Goal: Task Accomplishment & Management: Use online tool/utility

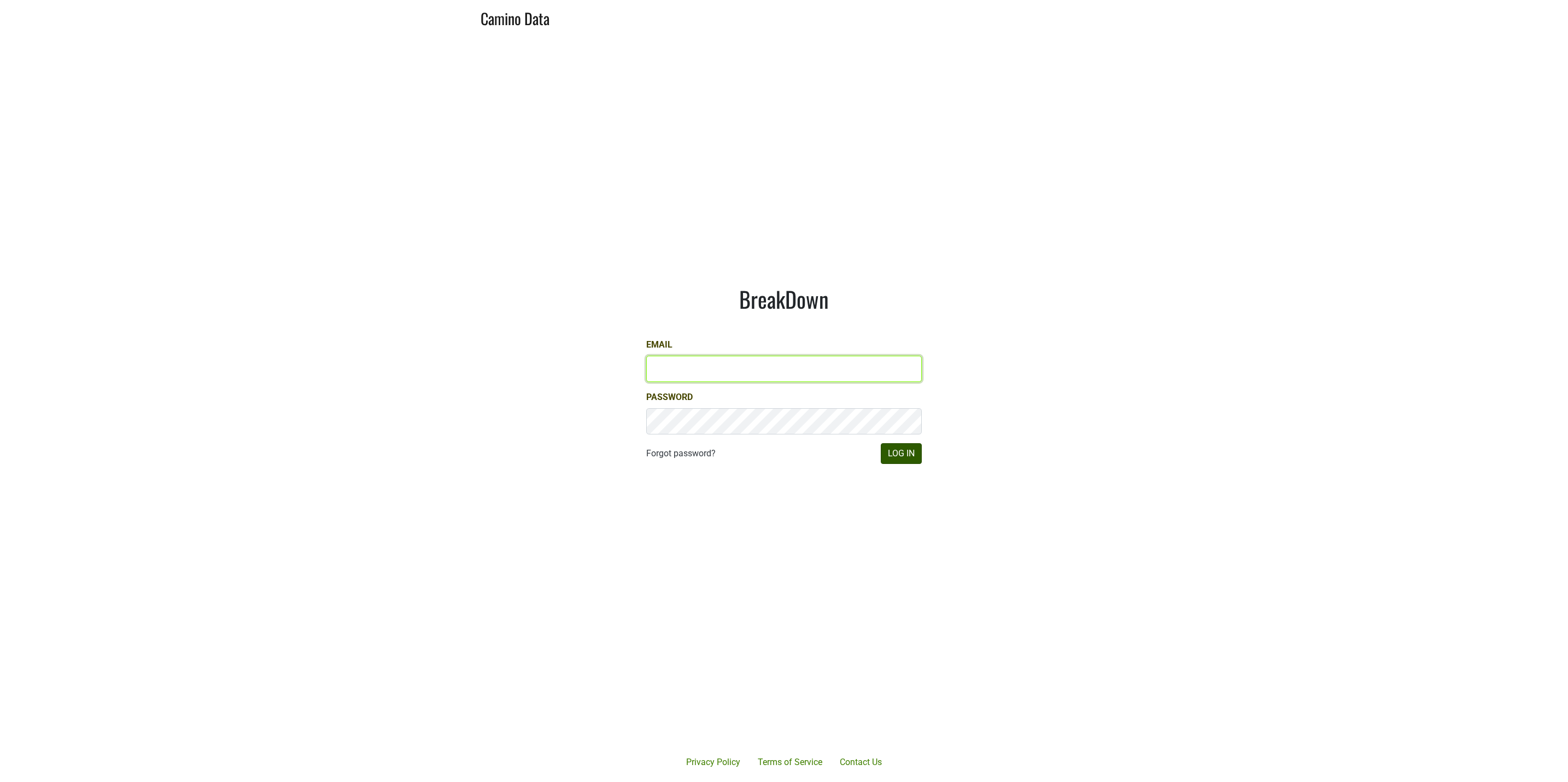
type input "JRANCE@REALMCELLARS.COM"
click at [896, 456] on button "Log In" at bounding box center [901, 454] width 41 height 21
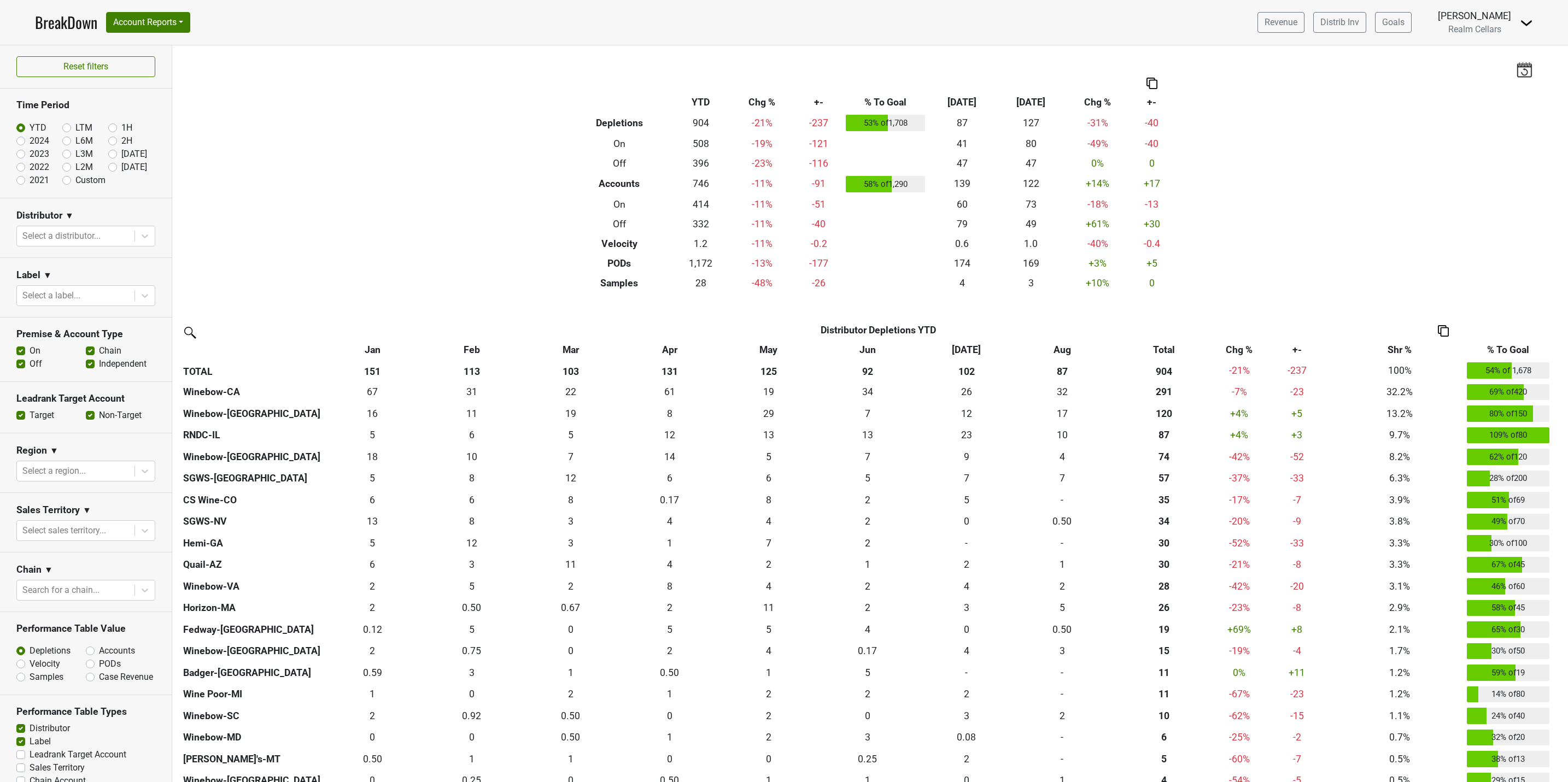
click at [76, 123] on label "LTM" at bounding box center [84, 128] width 17 height 13
click at [62, 123] on input "LTM" at bounding box center [84, 127] width 44 height 11
radio input "true"
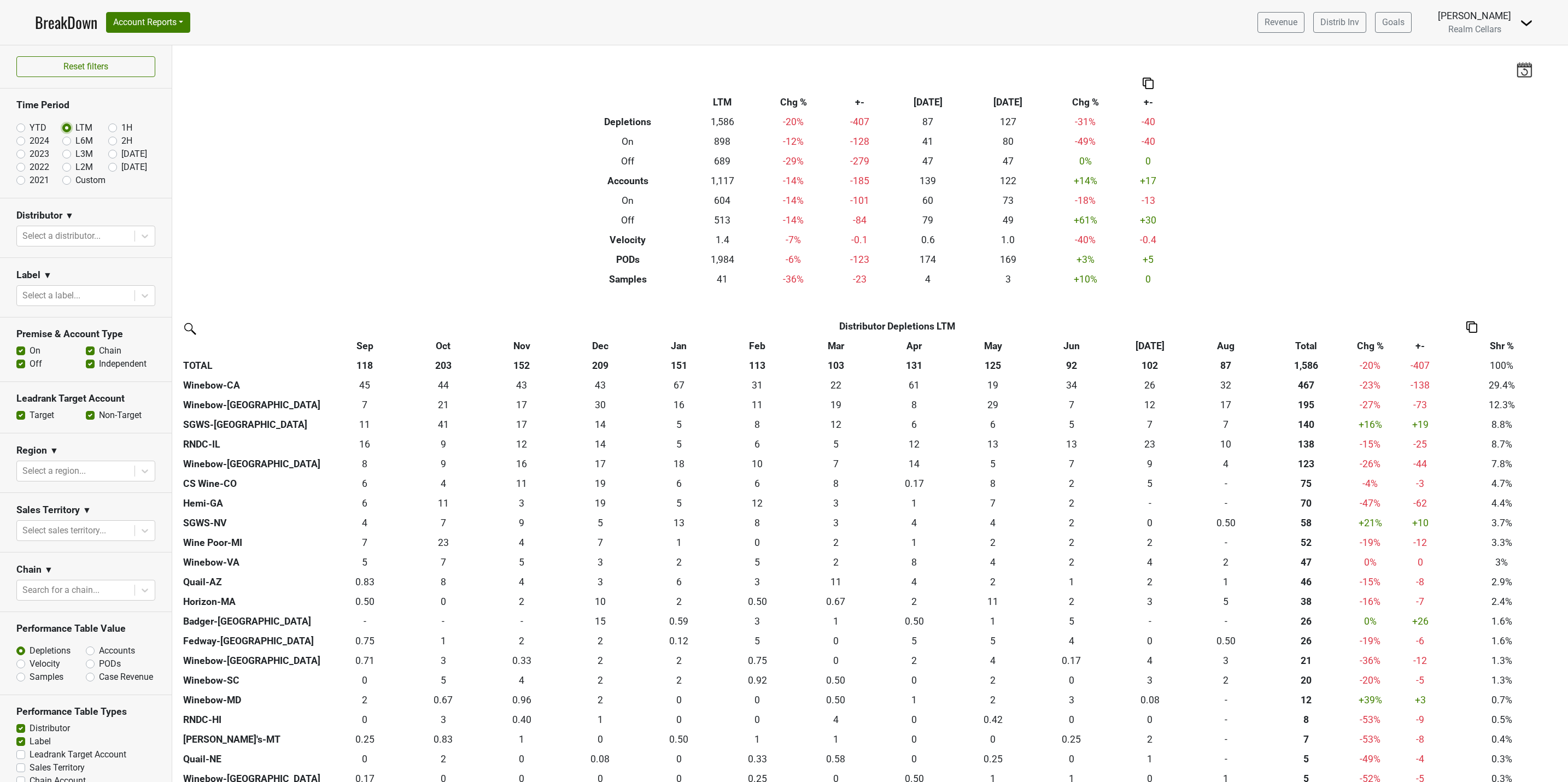
scroll to position [86, 0]
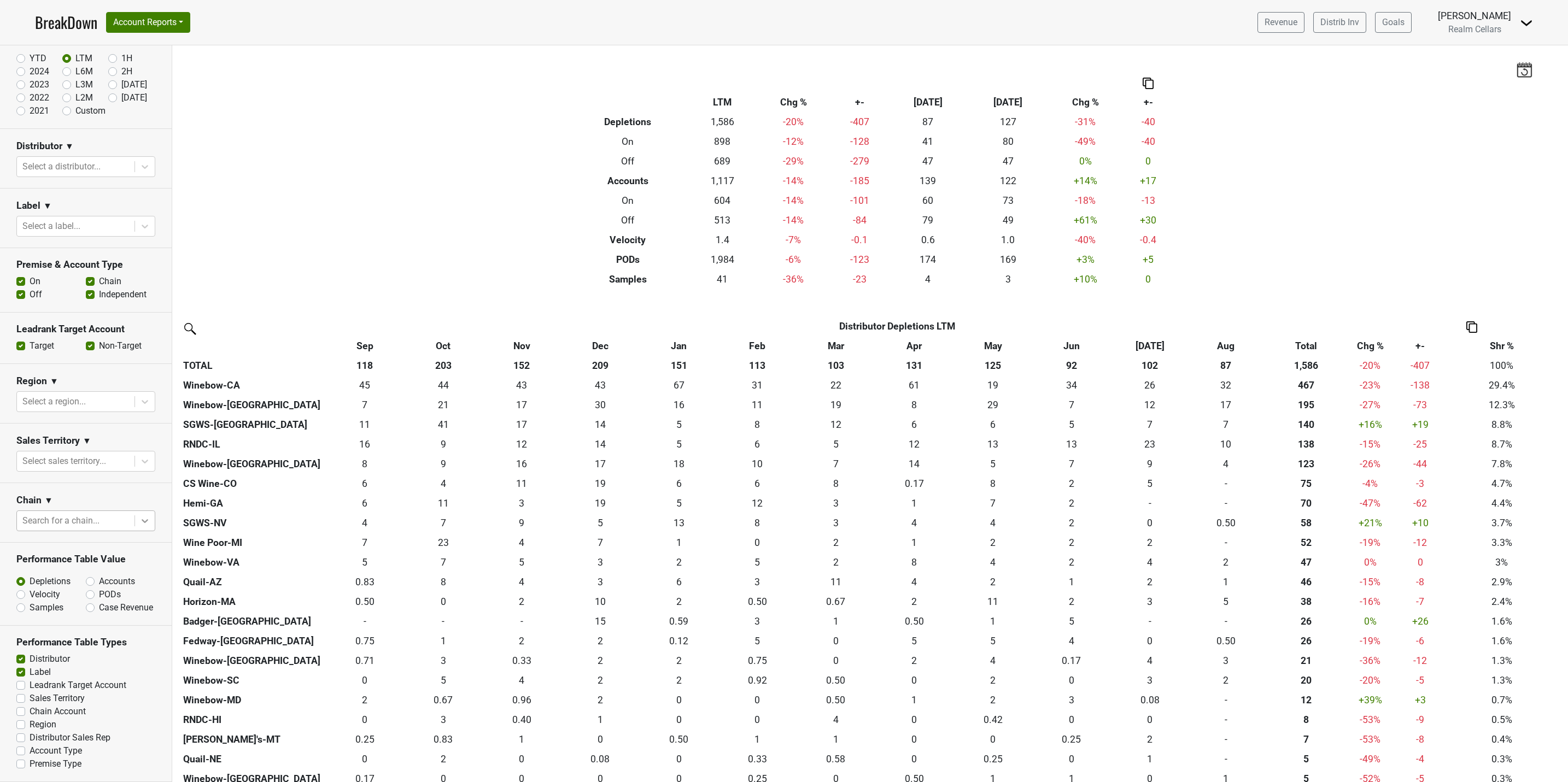
click at [139, 515] on icon at bounding box center [145, 521] width 11 height 11
type input "total"
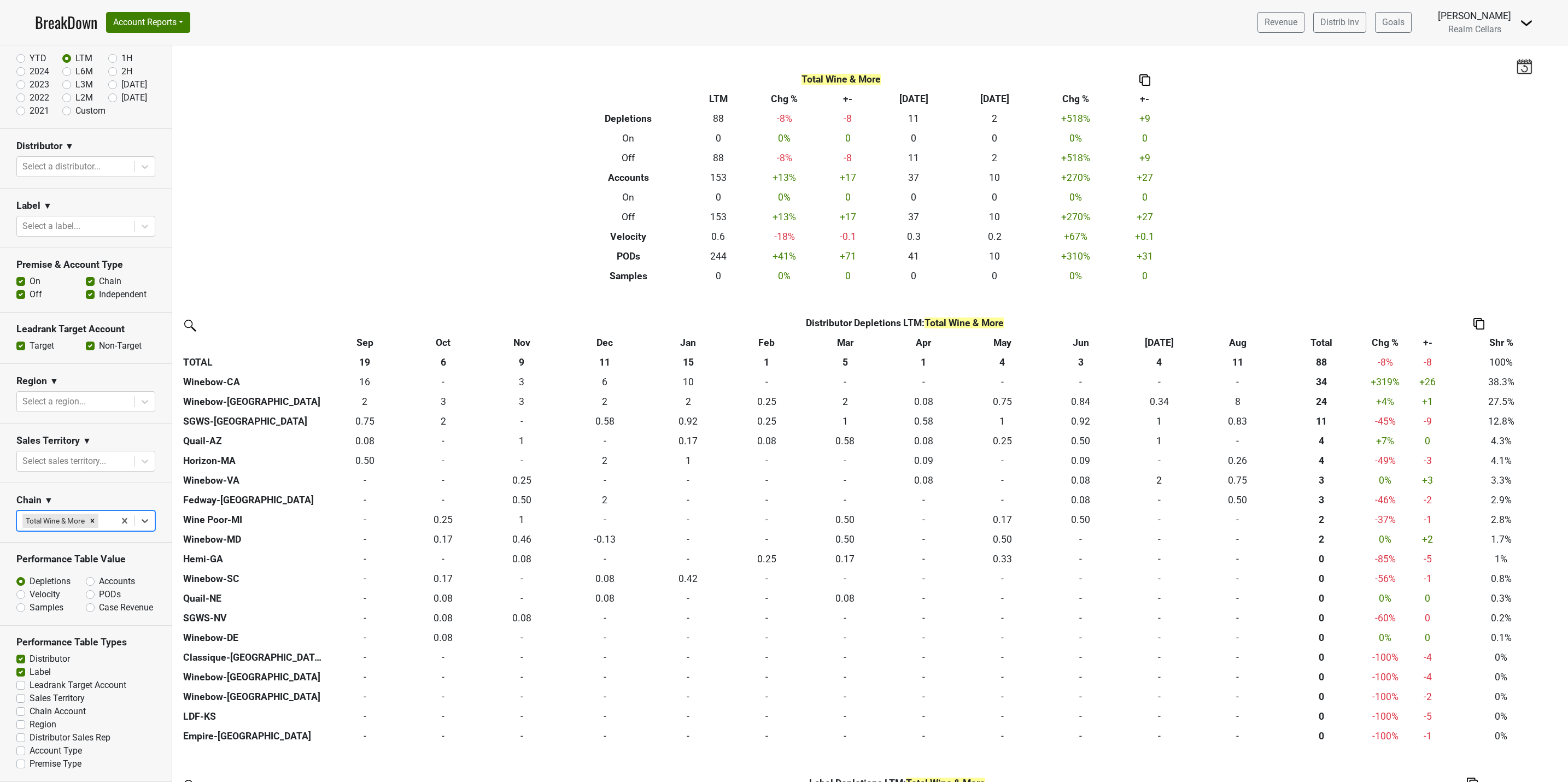
scroll to position [0, 0]
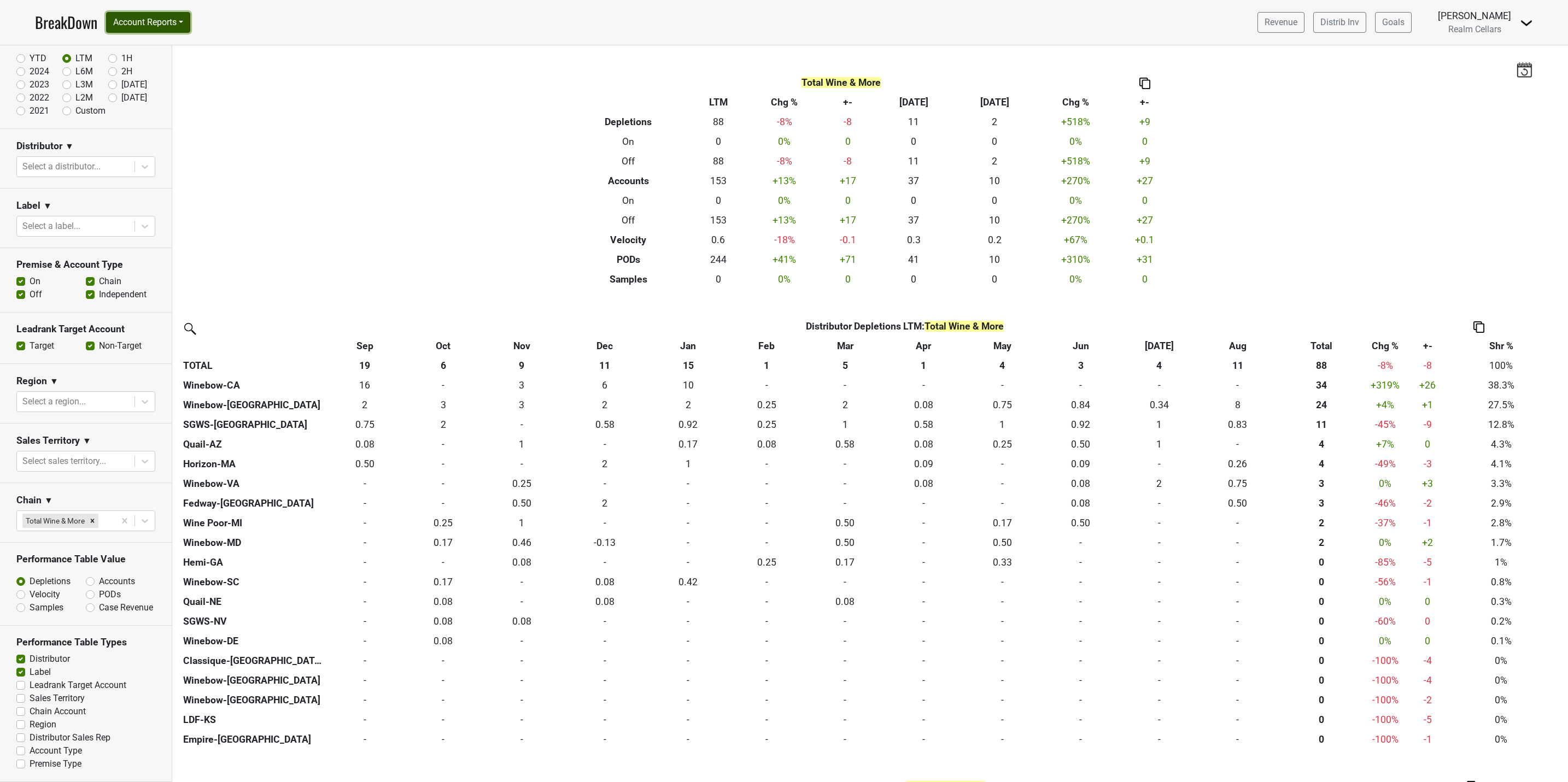
click at [140, 23] on button "Account Reports" at bounding box center [148, 23] width 84 height 21
click at [144, 43] on link "SuperRanker" at bounding box center [155, 47] width 97 height 17
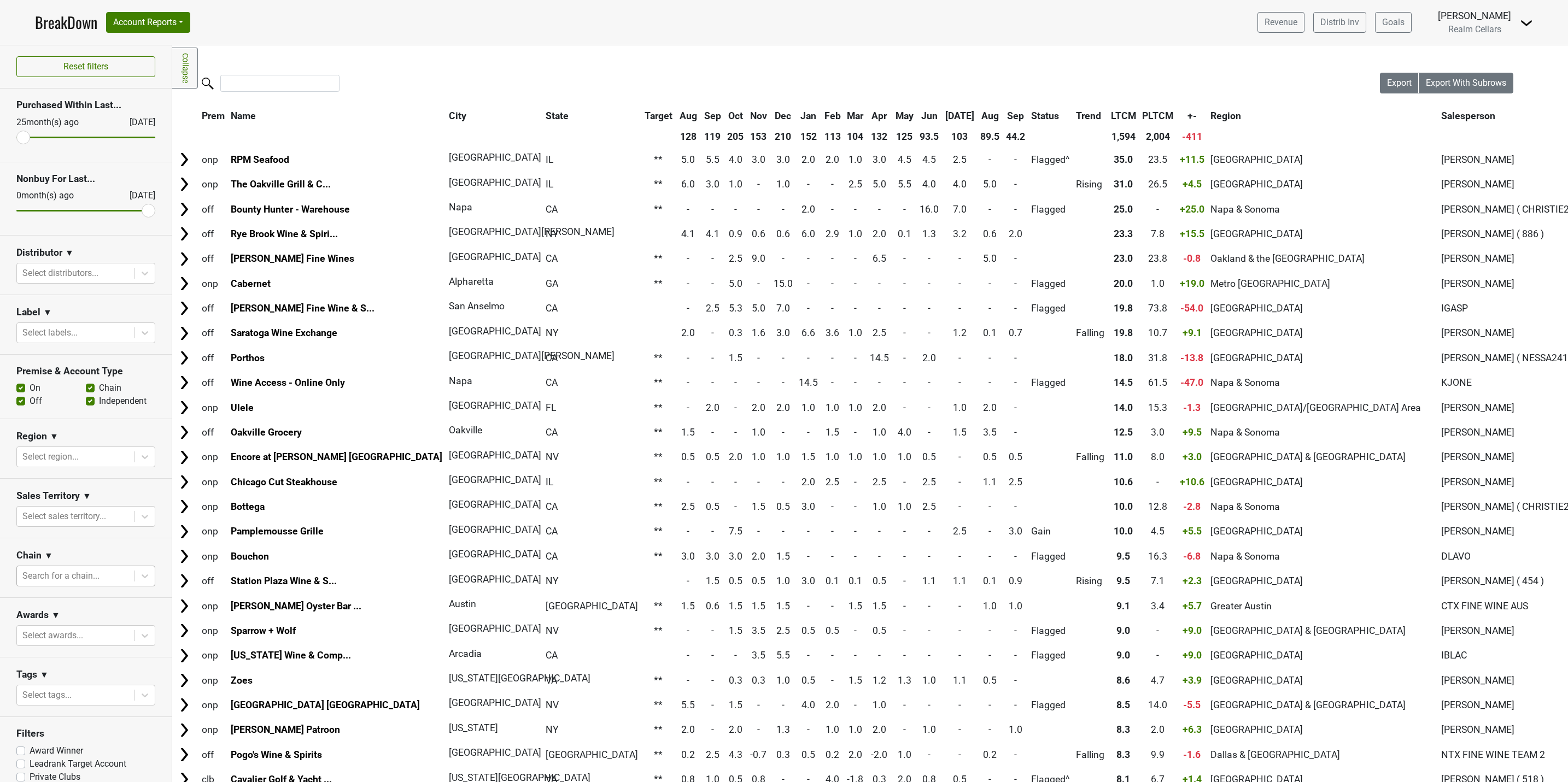
click at [80, 581] on div at bounding box center [76, 576] width 107 height 15
type input "total"
click at [80, 603] on div "Total Wine & More" at bounding box center [80, 607] width 127 height 22
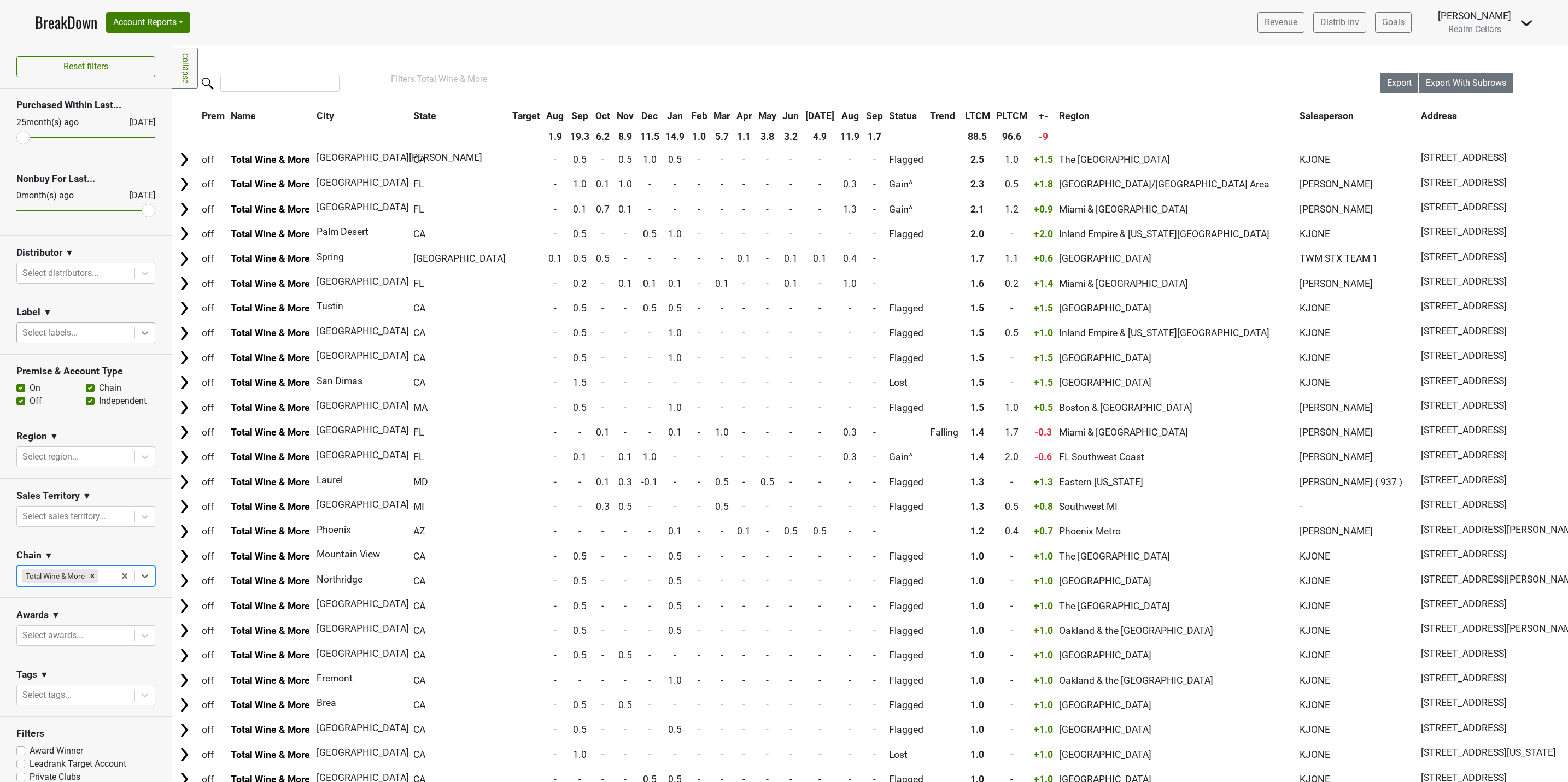
click at [141, 335] on icon at bounding box center [144, 333] width 7 height 4
click at [55, 22] on link "BreakDown" at bounding box center [66, 22] width 62 height 23
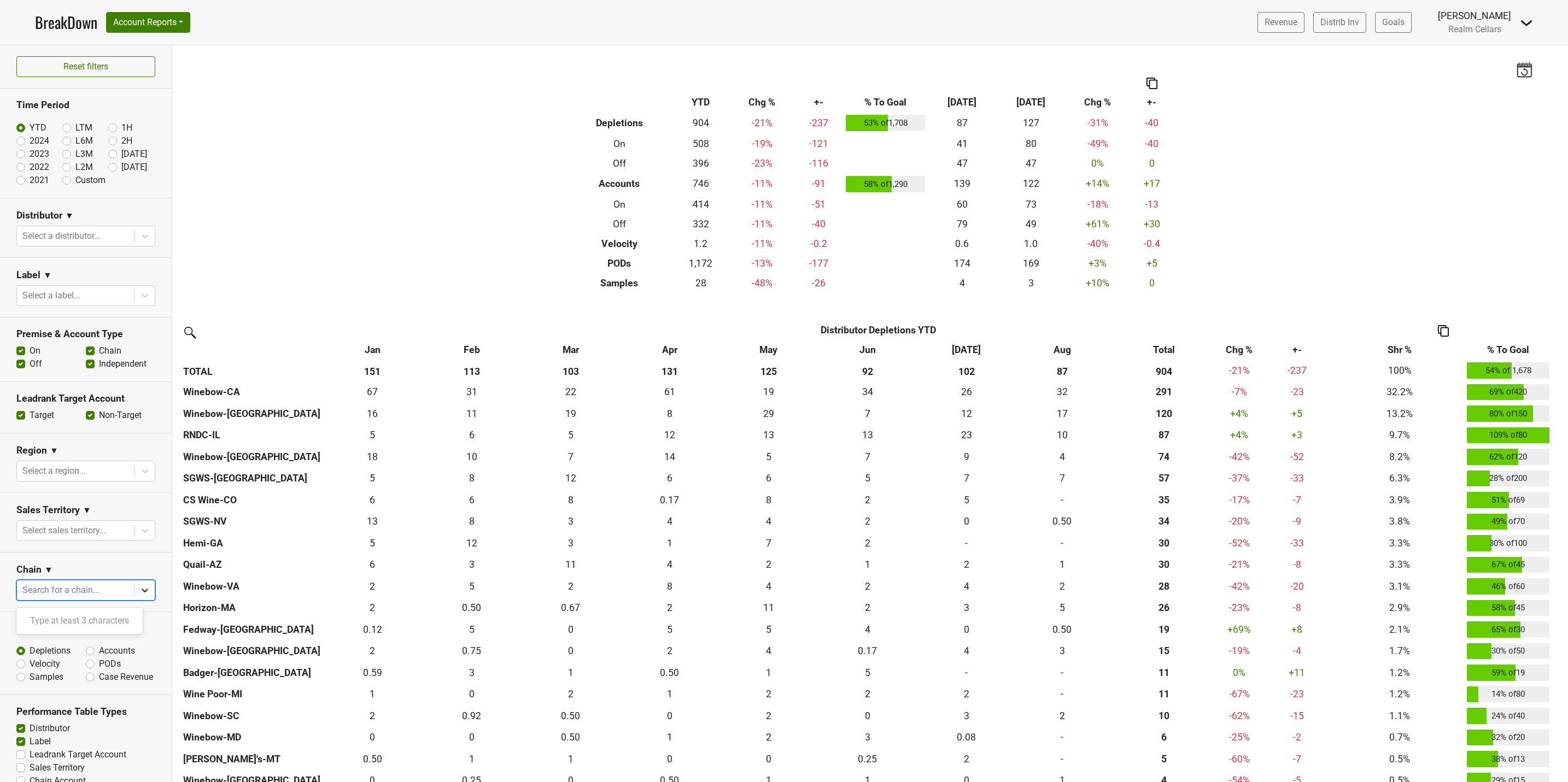
click at [139, 596] on icon at bounding box center [145, 590] width 11 height 11
click at [62, 596] on div at bounding box center [76, 590] width 107 height 15
type input "total"
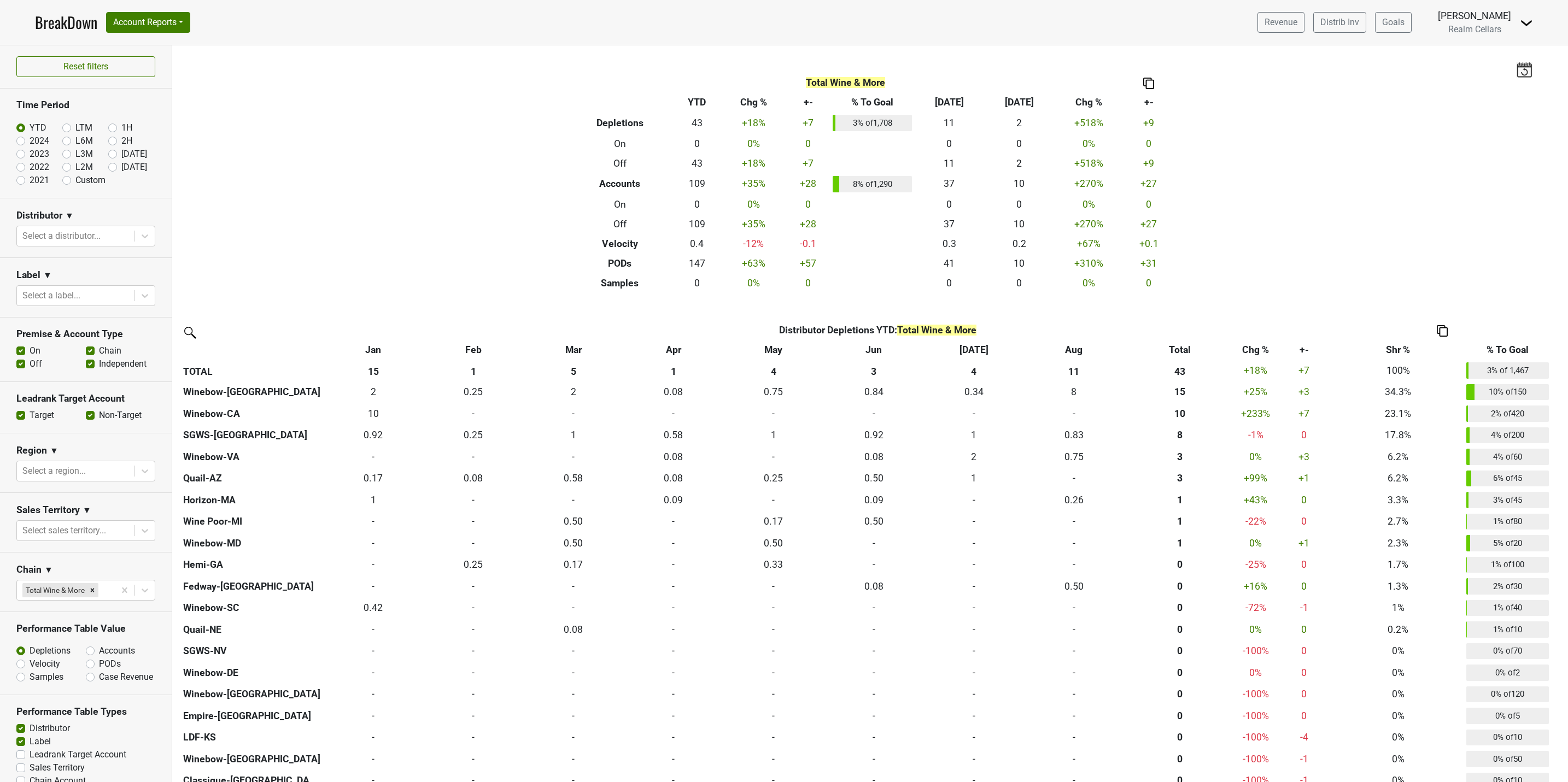
click at [76, 131] on label "LTM" at bounding box center [84, 128] width 17 height 13
click at [62, 131] on input "LTM" at bounding box center [84, 127] width 44 height 11
radio input "true"
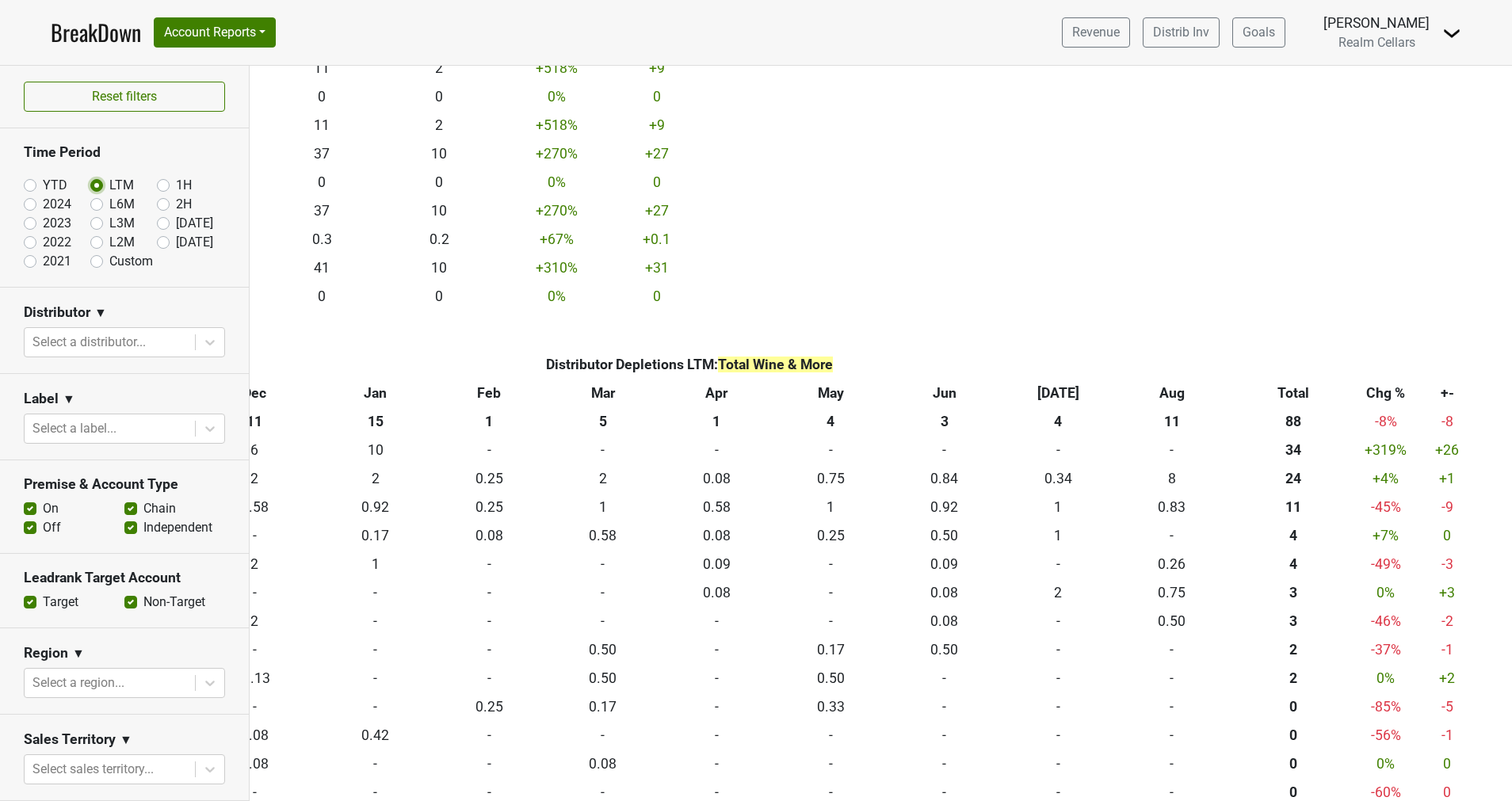
scroll to position [109, 757]
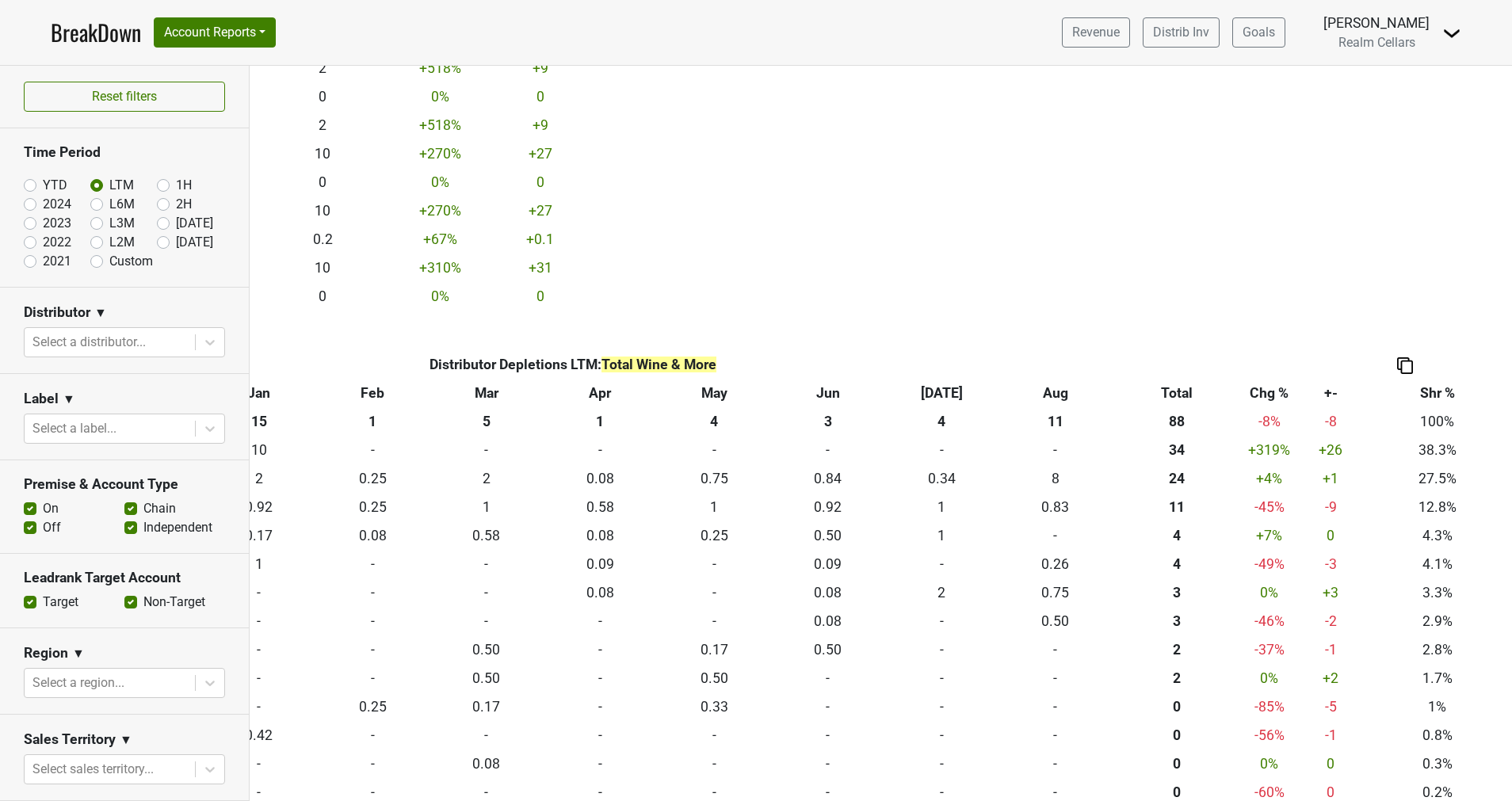
click at [1397, 359] on img at bounding box center [1405, 365] width 16 height 17
click at [1376, 335] on div "Export to Excel" at bounding box center [1386, 336] width 81 height 23
